Goal: Contribute content

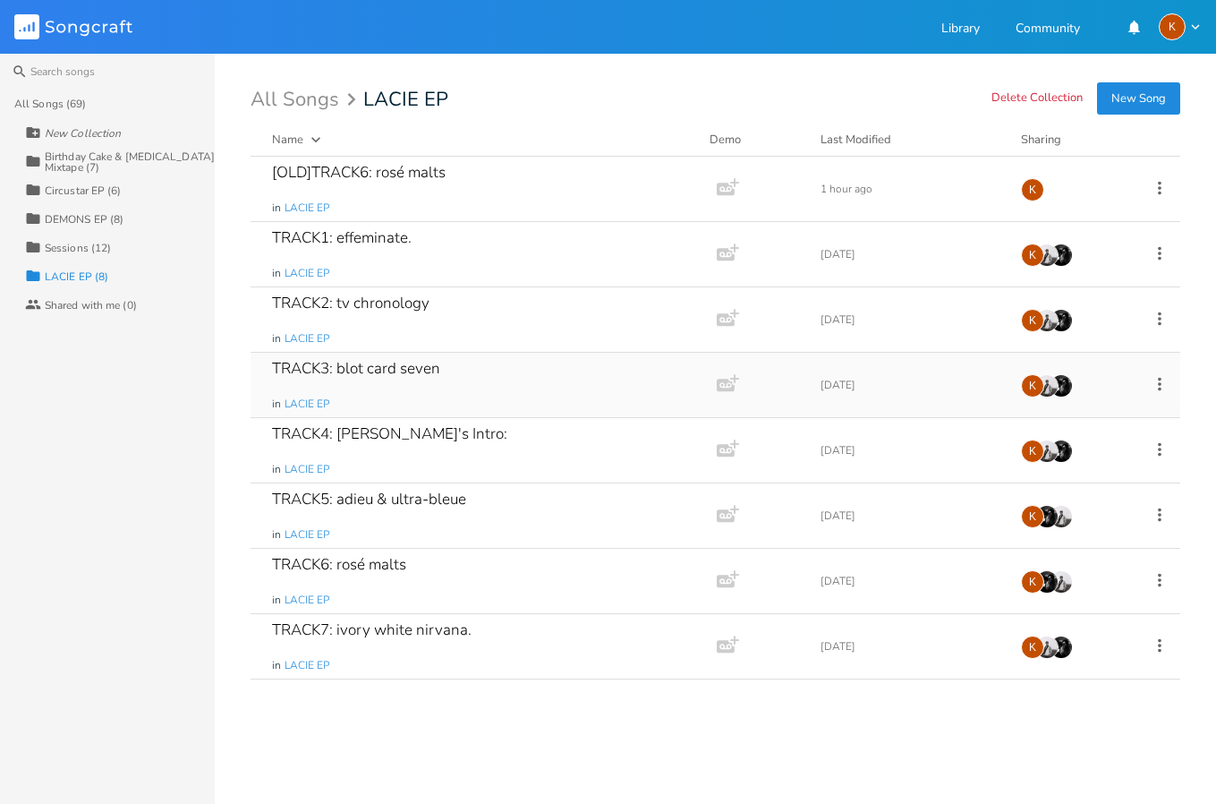
click at [387, 374] on div "TRACK3: blot card seven" at bounding box center [356, 368] width 168 height 15
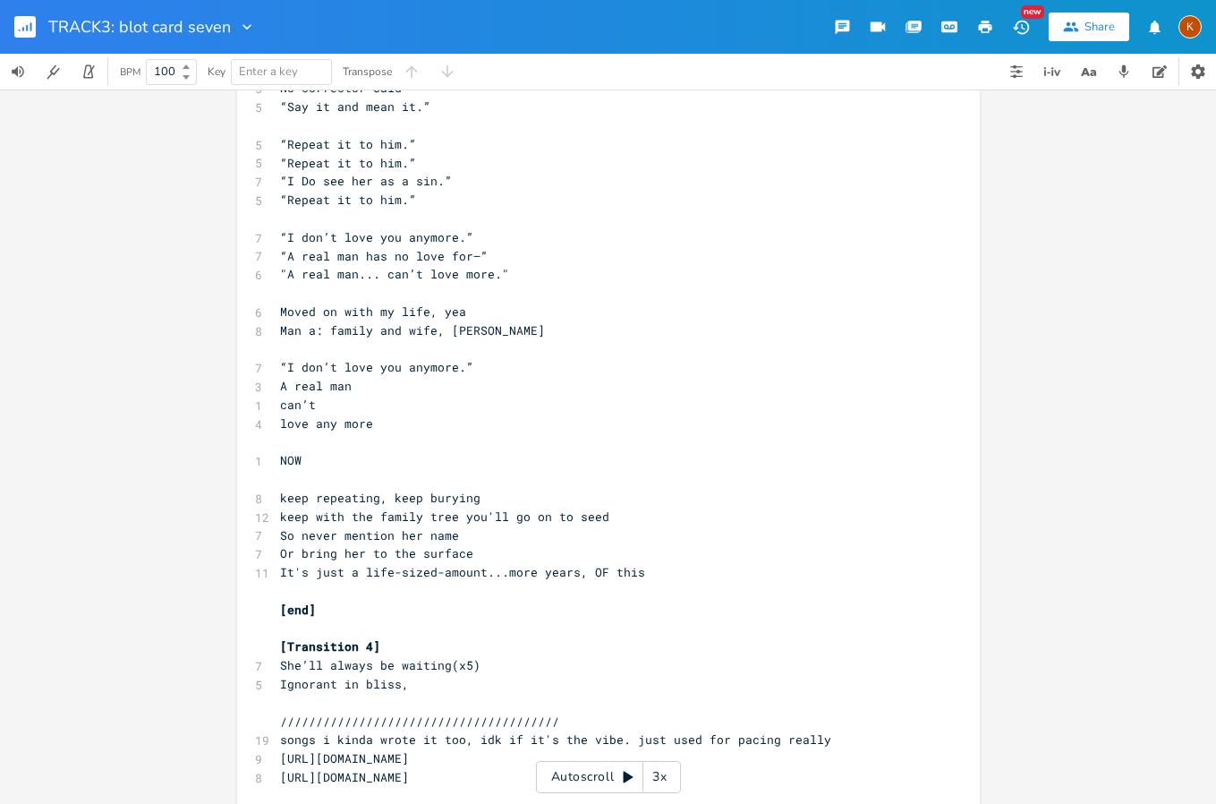
scroll to position [3591, 0]
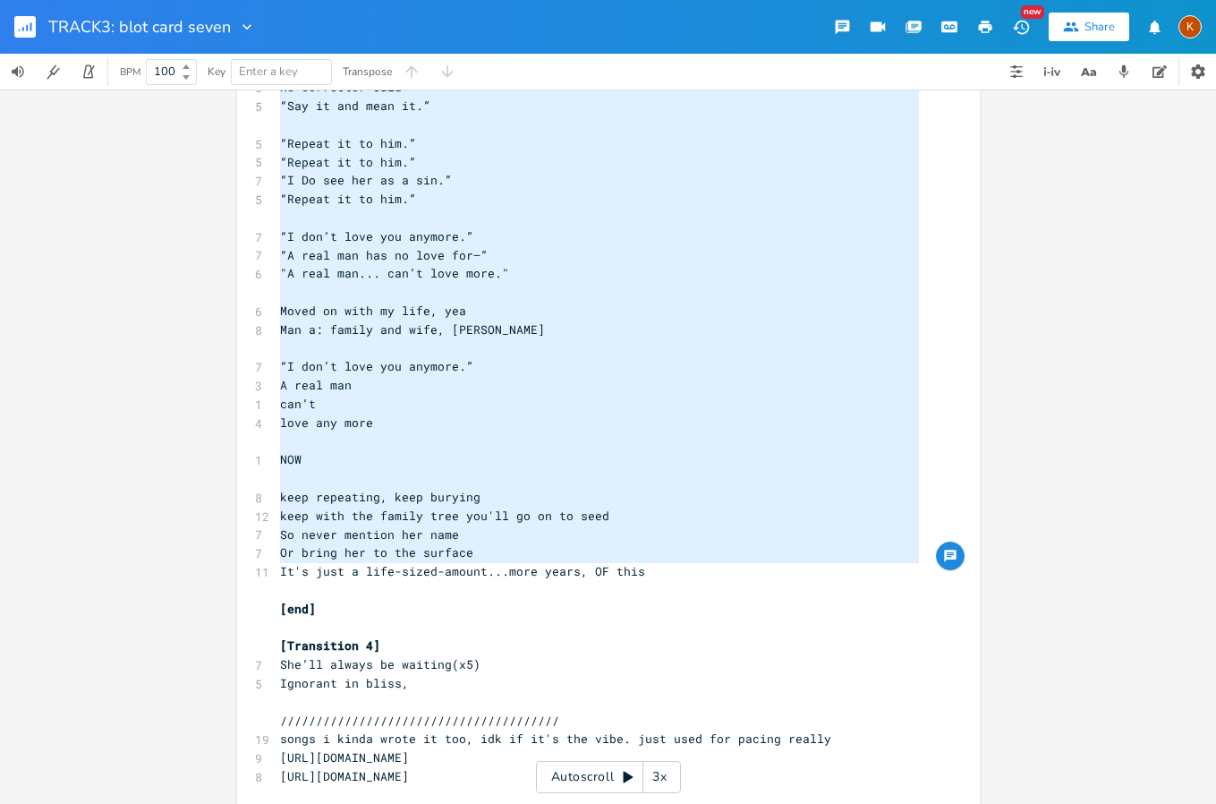
type textarea "Lor? Ips?? DOL?!? Si... ametcon ad El se do eiusmod 19 tempo inc Ut-laboreetdol…"
drag, startPoint x: 271, startPoint y: 287, endPoint x: 643, endPoint y: 561, distance: 461.5
